Goal: Task Accomplishment & Management: Manage account settings

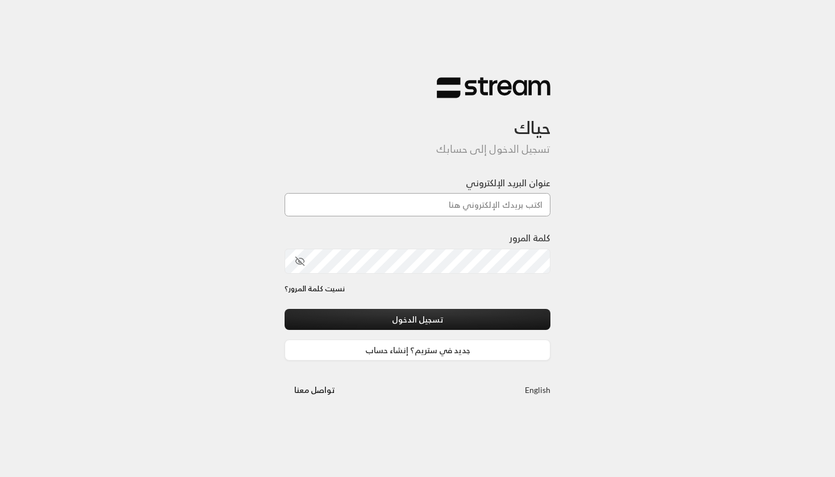
type input "[EMAIL_ADDRESS][DOMAIN_NAME]"
click at [417, 320] on button "تسجيل الدخول" at bounding box center [417, 319] width 266 height 21
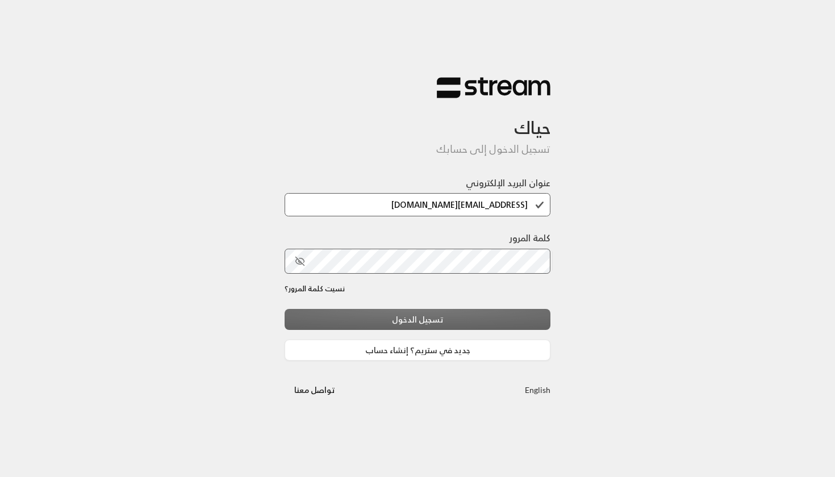
click at [377, 321] on div "تسجيل الدخول جديد في ستريم؟ إنشاء حساب" at bounding box center [417, 335] width 266 height 52
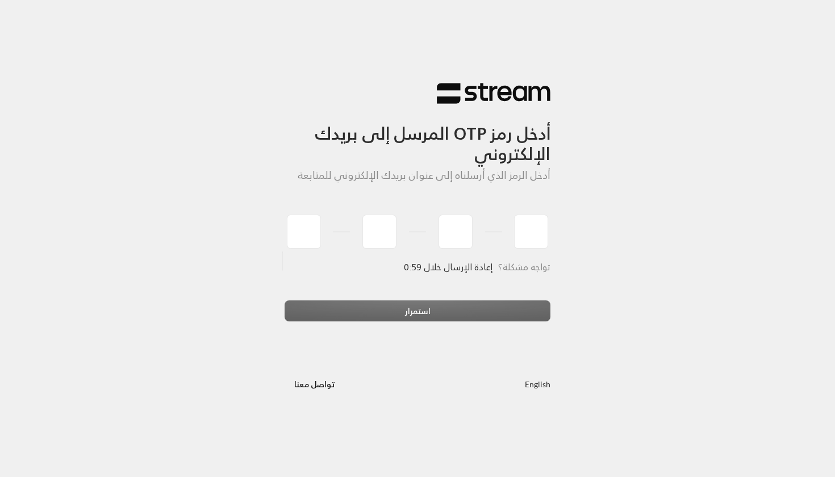
click at [376, 321] on div "استمرار" at bounding box center [417, 315] width 266 height 31
click at [204, 1] on div "أدخل رمز OTP المرسل إلى بريدك الإلكتروني أدخل الرمز الذي أرسلناه إلى عنوان بريد…" at bounding box center [417, 238] width 835 height 477
click at [299, 228] on input "tel" at bounding box center [304, 232] width 34 height 34
paste input "6"
type input "6"
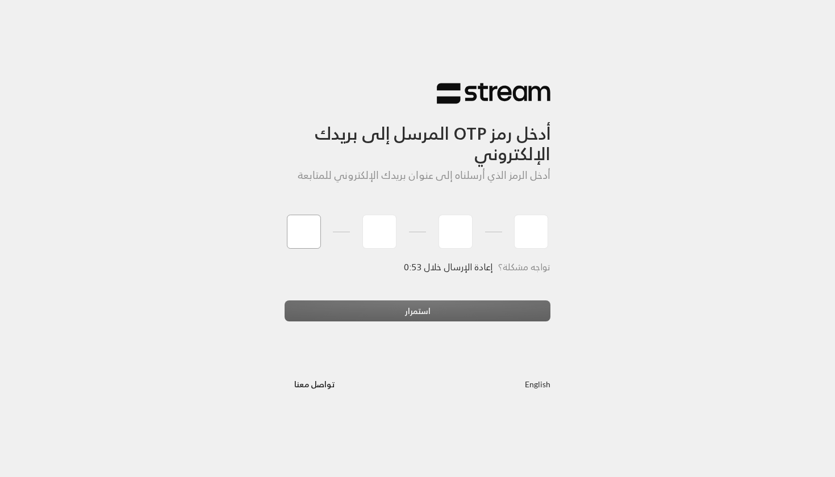
type input "9"
type input "6"
type input "7"
click at [333, 314] on div "أدخل رمز OTP المرسل إلى بريدك الإلكتروني أدخل الرمز الذي أرسلناه إلى عنوان بريد…" at bounding box center [417, 238] width 835 height 477
